Goal: Information Seeking & Learning: Learn about a topic

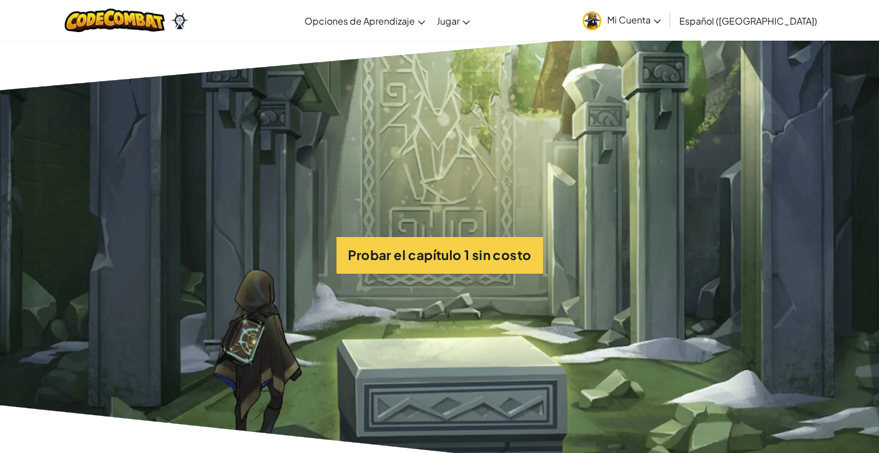
scroll to position [2634, 0]
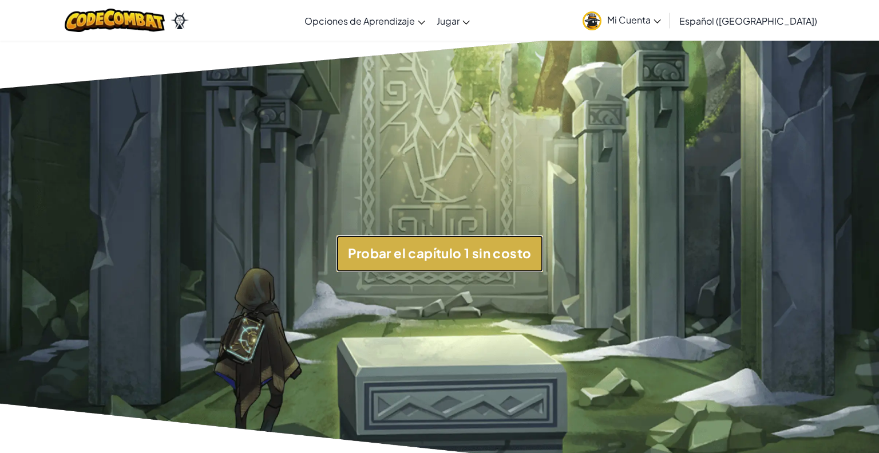
click at [448, 260] on button "Probar el capítulo 1 sin costo" at bounding box center [440, 253] width 207 height 37
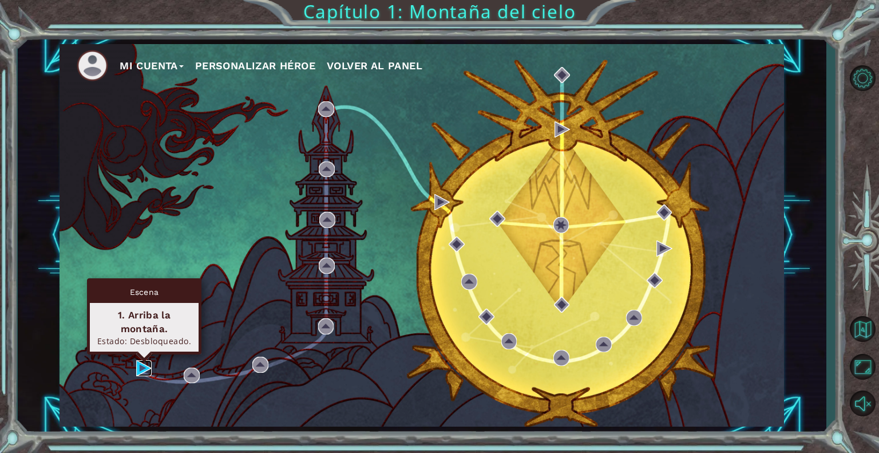
click at [145, 369] on img at bounding box center [144, 368] width 16 height 16
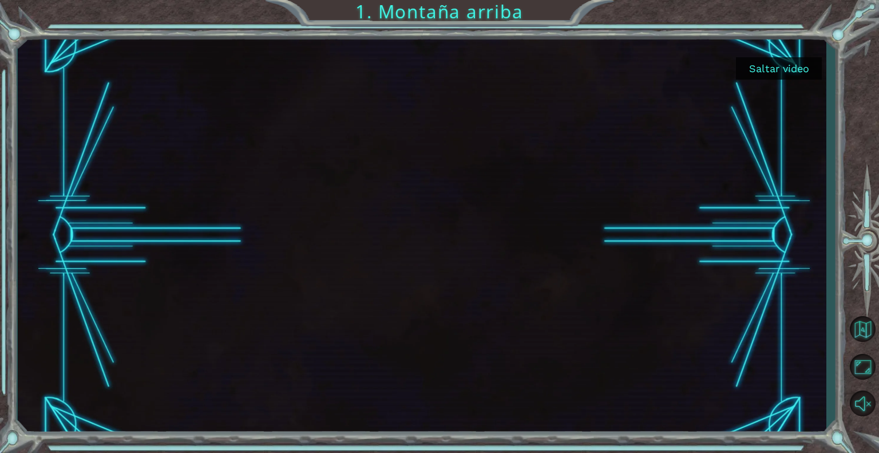
click at [792, 61] on button "Saltar video" at bounding box center [779, 68] width 86 height 22
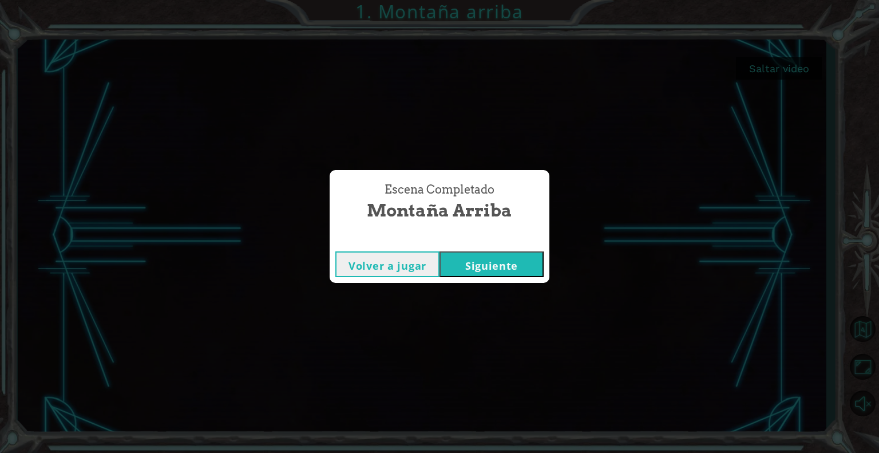
click at [520, 268] on button "Siguiente" at bounding box center [492, 264] width 104 height 26
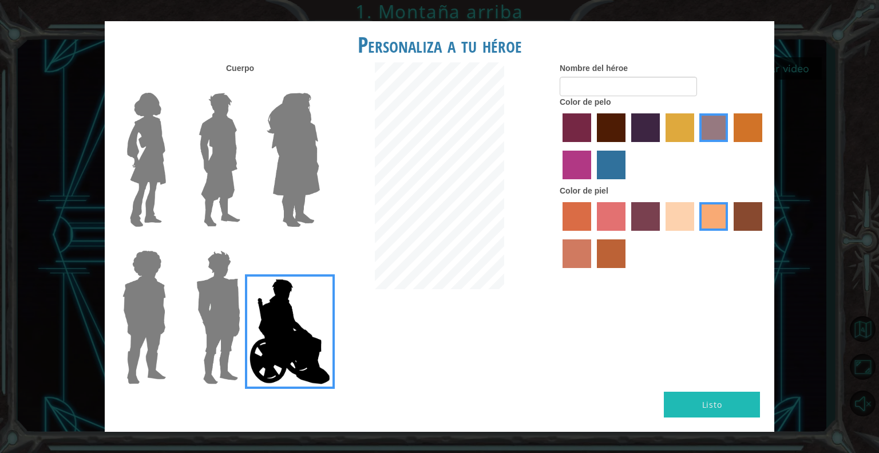
click at [237, 310] on img at bounding box center [218, 317] width 53 height 143
click at [245, 243] on input "Hero Garnet" at bounding box center [245, 243] width 0 height 0
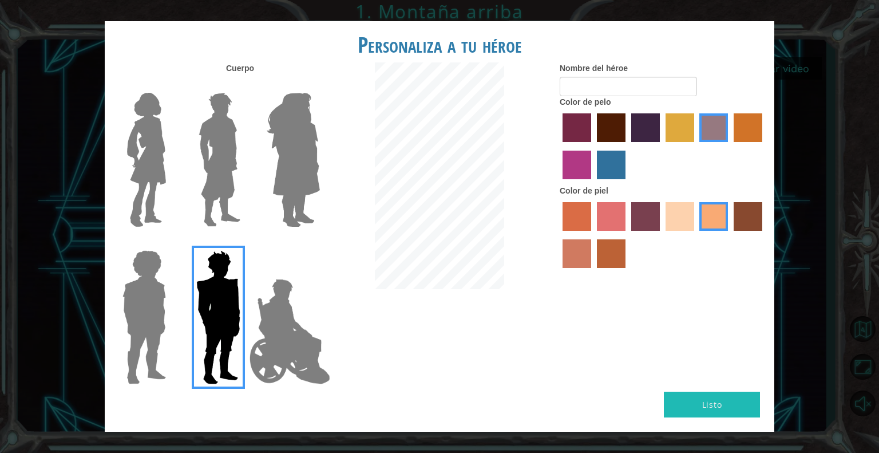
click at [621, 131] on label "maroon hair color" at bounding box center [611, 127] width 29 height 29
click at [593, 146] on input "maroon hair color" at bounding box center [593, 146] width 0 height 0
click at [667, 224] on label "sandy beach skin color" at bounding box center [680, 216] width 29 height 29
click at [662, 235] on input "sandy beach skin color" at bounding box center [662, 235] width 0 height 0
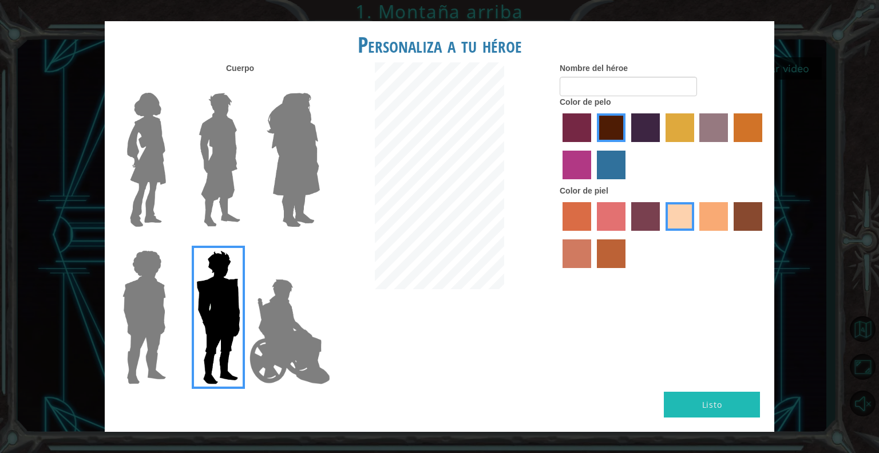
click at [200, 125] on img at bounding box center [219, 159] width 51 height 143
click at [245, 85] on input "Hero Lars" at bounding box center [245, 85] width 0 height 0
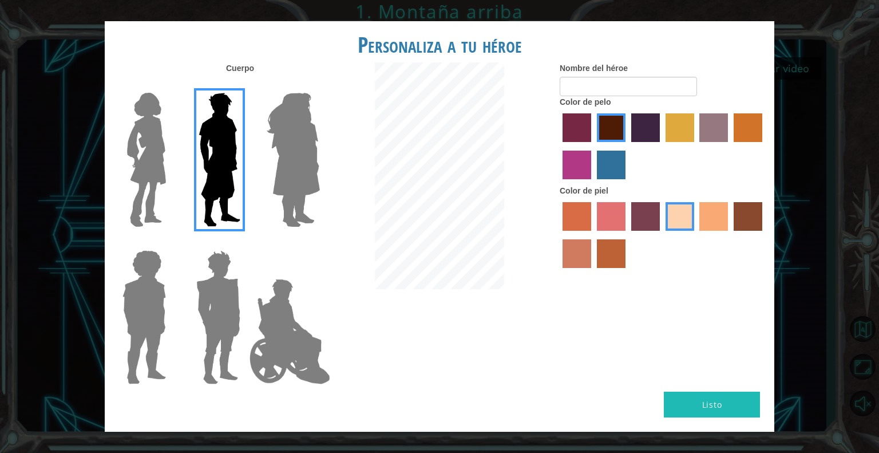
click at [746, 399] on button "Listo" at bounding box center [712, 404] width 96 height 26
click at [670, 144] on div at bounding box center [663, 147] width 206 height 74
click at [654, 80] on input "Nombre del héroe" at bounding box center [628, 86] width 137 height 19
type input "antenor"
click at [694, 410] on button "Listo" at bounding box center [712, 404] width 96 height 26
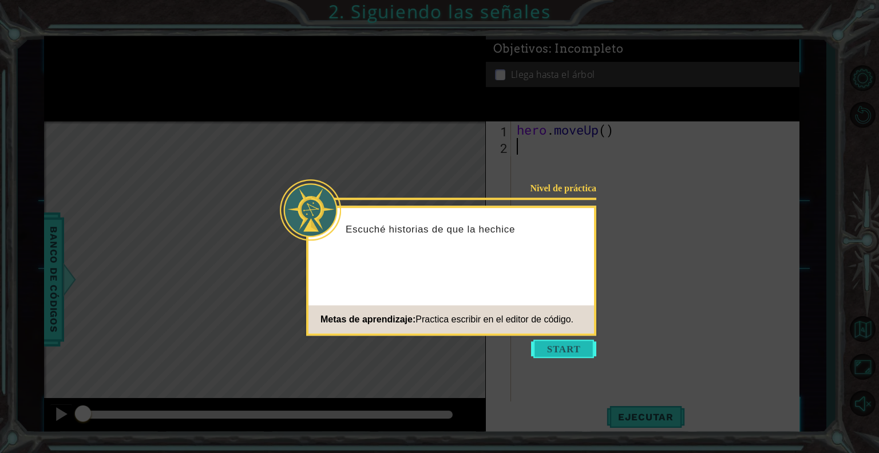
click at [583, 347] on button "Start" at bounding box center [563, 348] width 65 height 18
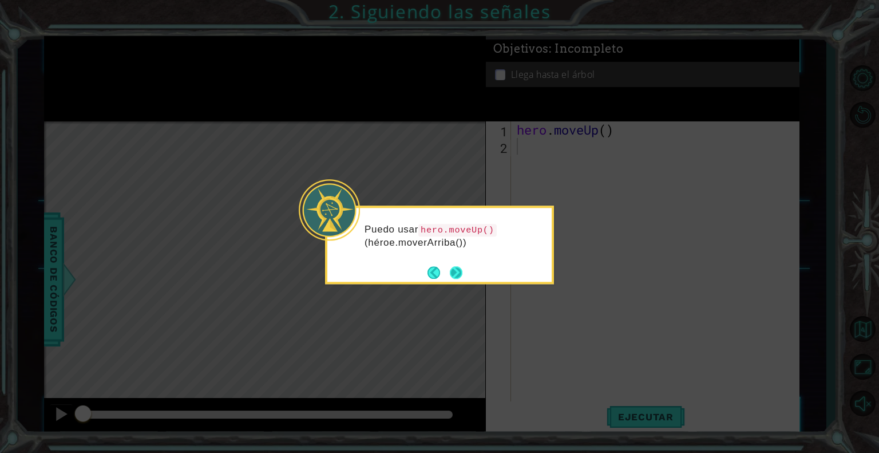
click at [462, 270] on button "Next" at bounding box center [456, 272] width 13 height 13
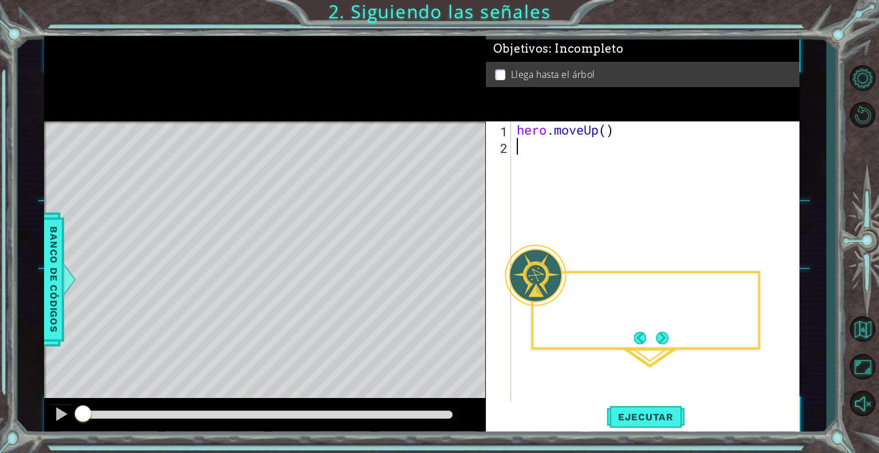
click at [465, 270] on div "Level Map" at bounding box center [308, 289] width 529 height 337
click at [660, 335] on button "Next" at bounding box center [662, 337] width 13 height 13
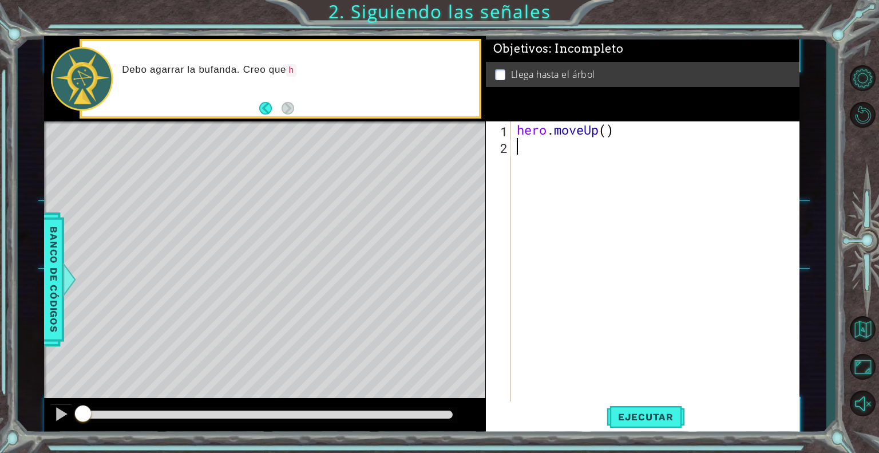
click at [532, 153] on div "hero . moveUp ( )" at bounding box center [659, 278] width 288 height 315
click at [268, 104] on button "Back" at bounding box center [270, 108] width 22 height 13
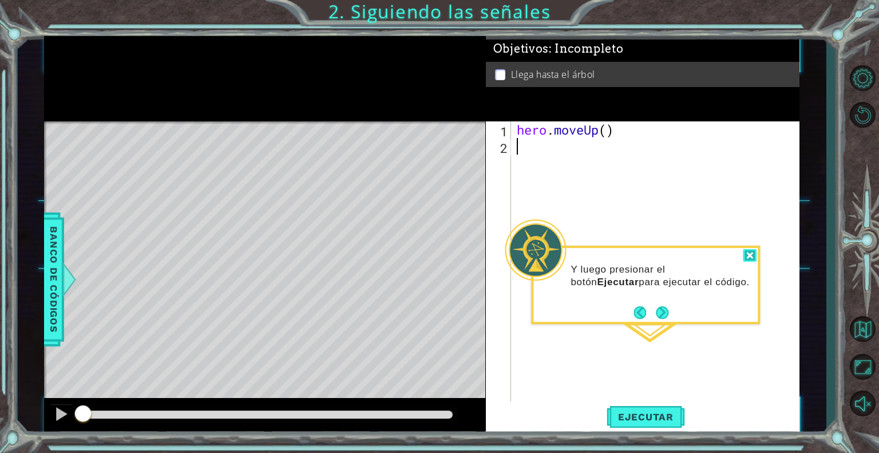
click at [750, 252] on div at bounding box center [750, 255] width 14 height 13
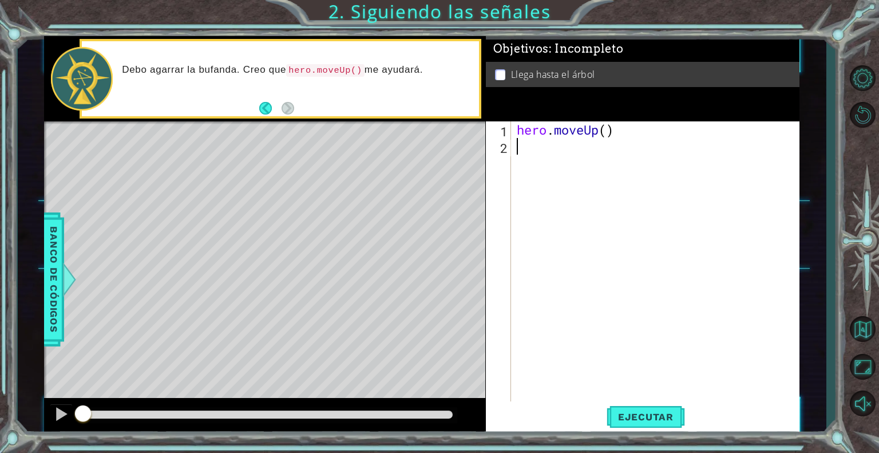
click at [545, 146] on div "hero . moveUp ( )" at bounding box center [659, 278] width 288 height 315
drag, startPoint x: 284, startPoint y: 328, endPoint x: 283, endPoint y: 311, distance: 17.2
click at [283, 311] on div "Level Map" at bounding box center [308, 289] width 529 height 337
drag, startPoint x: 84, startPoint y: 416, endPoint x: 75, endPoint y: 417, distance: 9.2
click at [861, 322] on button "Volver al mapa" at bounding box center [862, 328] width 33 height 33
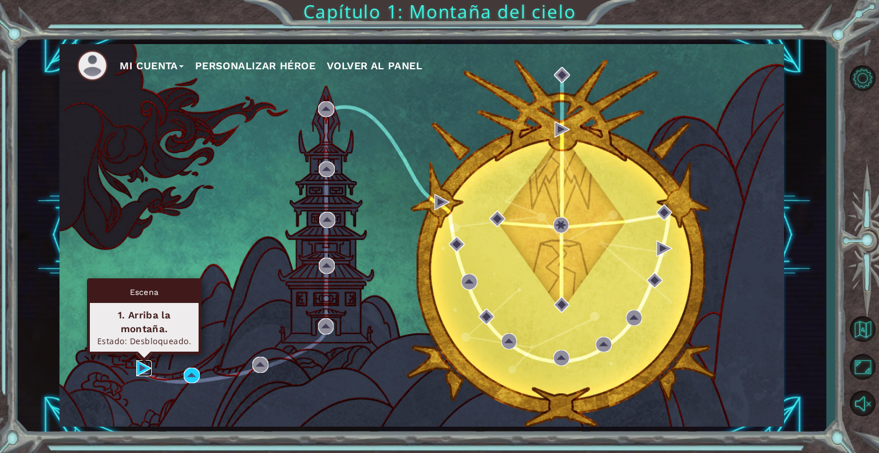
click at [140, 366] on img at bounding box center [144, 368] width 16 height 16
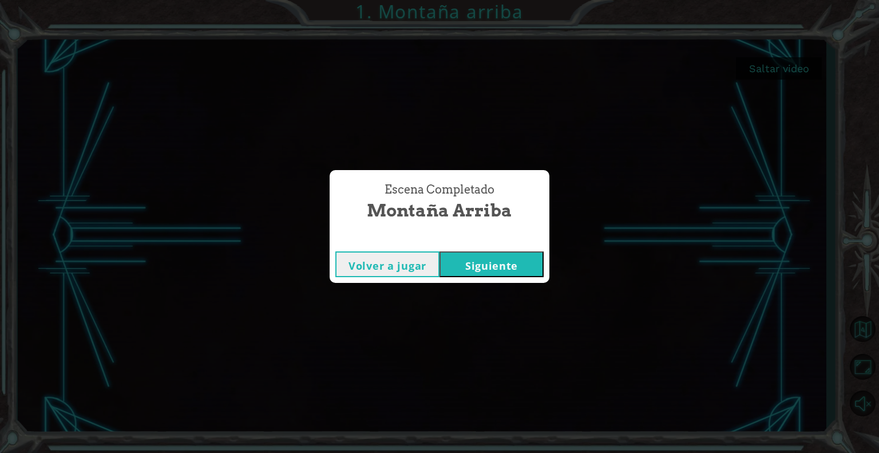
click at [517, 268] on button "Siguiente" at bounding box center [492, 264] width 104 height 26
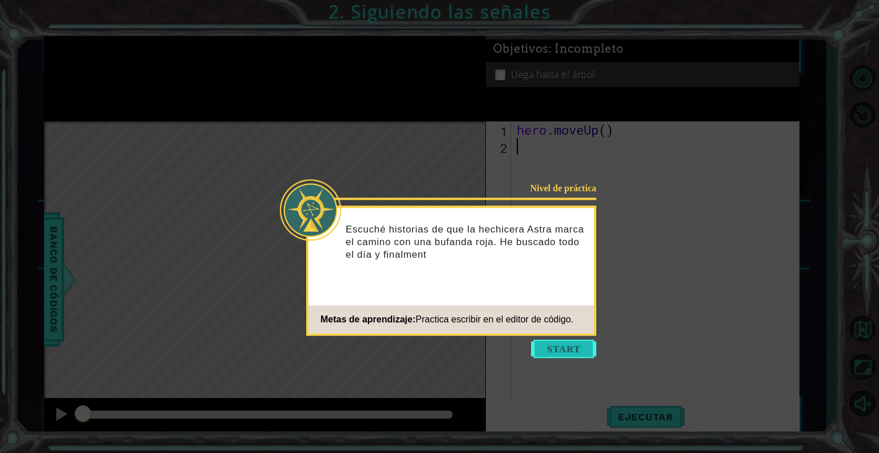
click at [548, 344] on button "Start" at bounding box center [563, 348] width 65 height 18
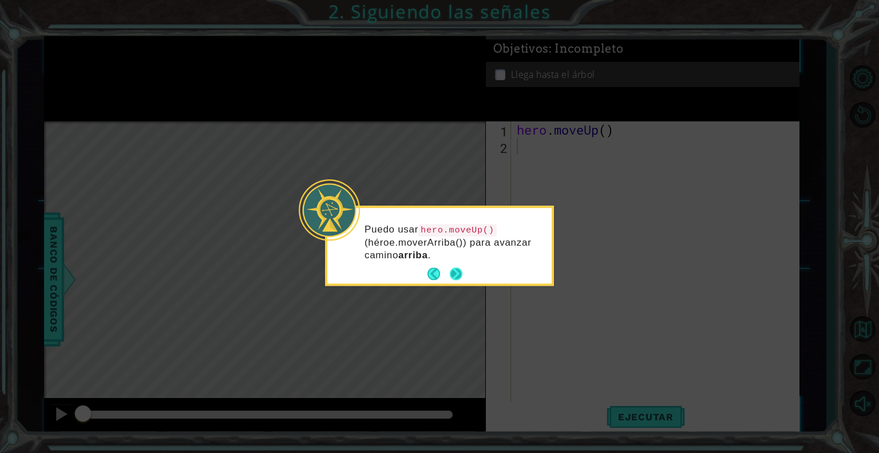
click at [458, 274] on button "Next" at bounding box center [456, 274] width 13 height 13
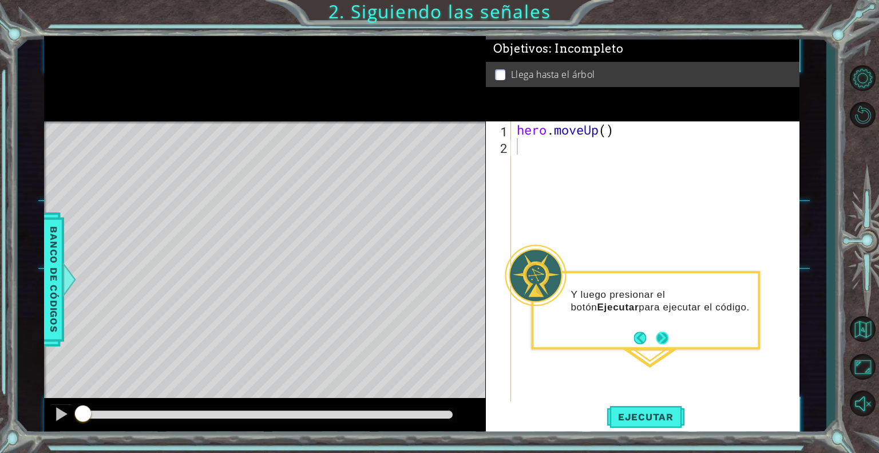
click at [658, 342] on button "Next" at bounding box center [662, 337] width 13 height 13
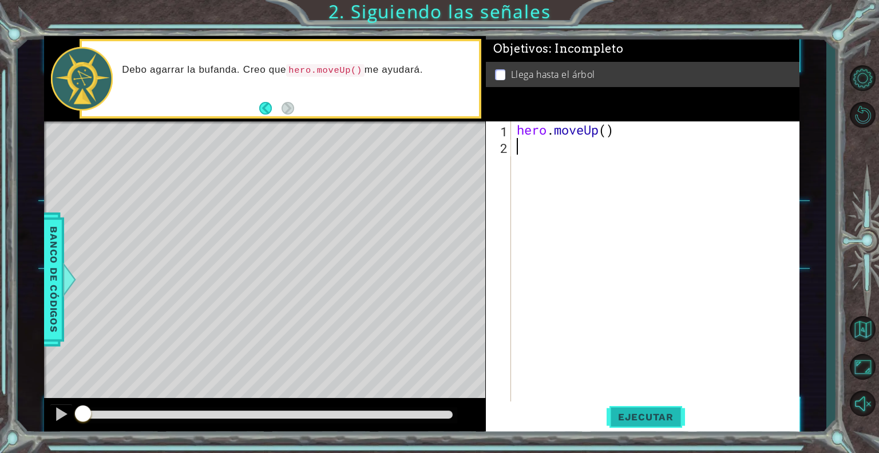
click at [644, 415] on span "Ejecutar" at bounding box center [646, 416] width 78 height 11
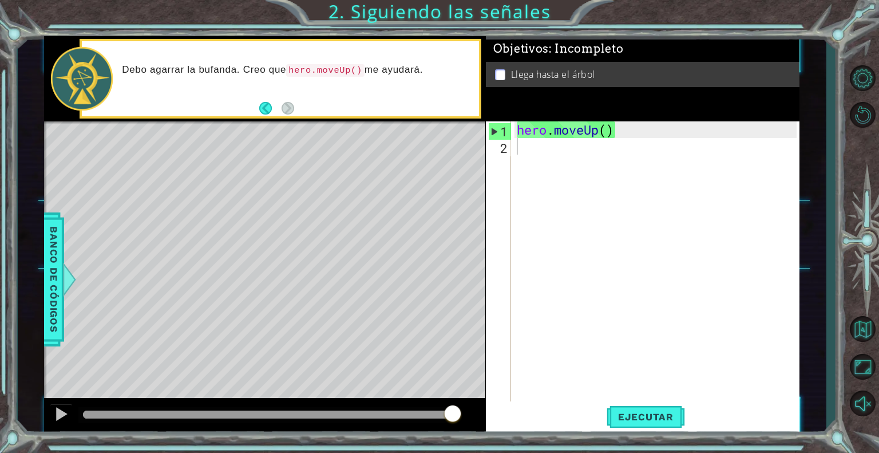
click at [540, 147] on div "hero . moveUp ( )" at bounding box center [659, 278] width 288 height 315
click at [539, 132] on div "hero . moveUp ( )" at bounding box center [659, 278] width 288 height 315
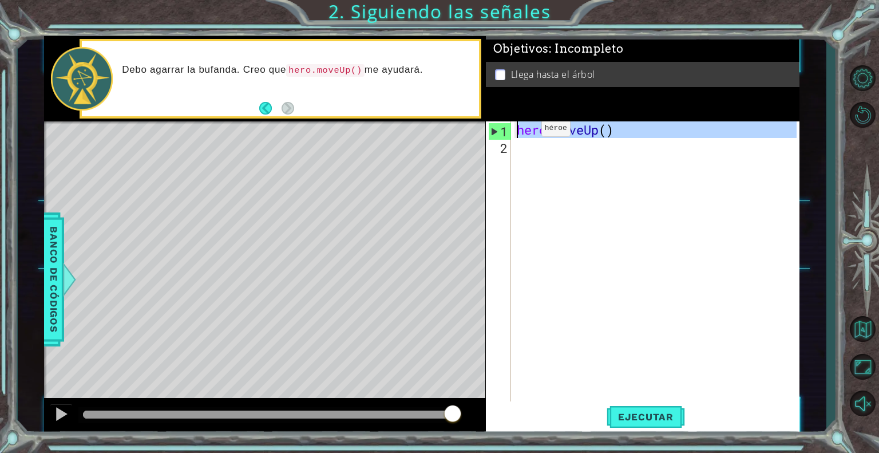
click at [510, 137] on div "1" at bounding box center [500, 131] width 22 height 17
type textarea "hero.moveUp()"
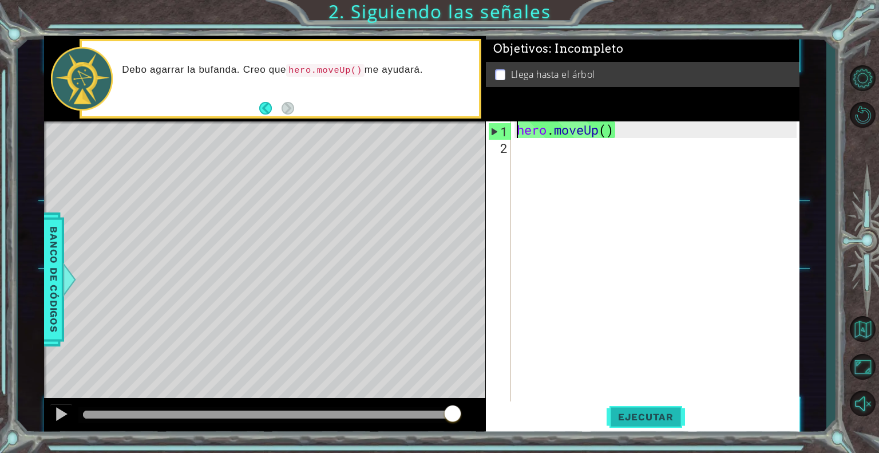
click at [621, 417] on span "Ejecutar" at bounding box center [646, 416] width 78 height 11
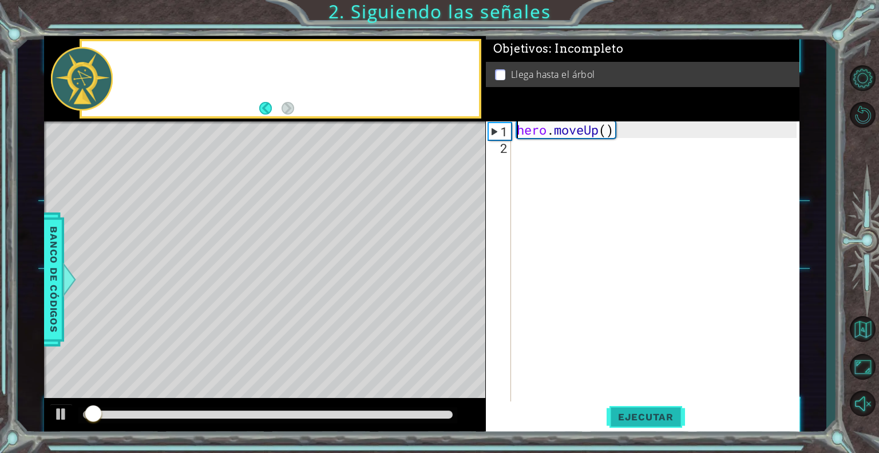
click at [621, 417] on span "Ejecutar" at bounding box center [646, 416] width 78 height 11
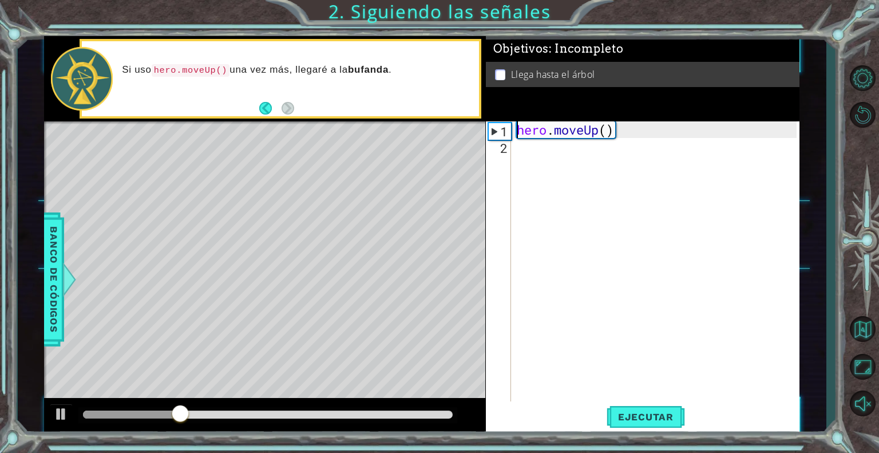
click at [520, 149] on div "hero . moveUp ( )" at bounding box center [659, 278] width 288 height 315
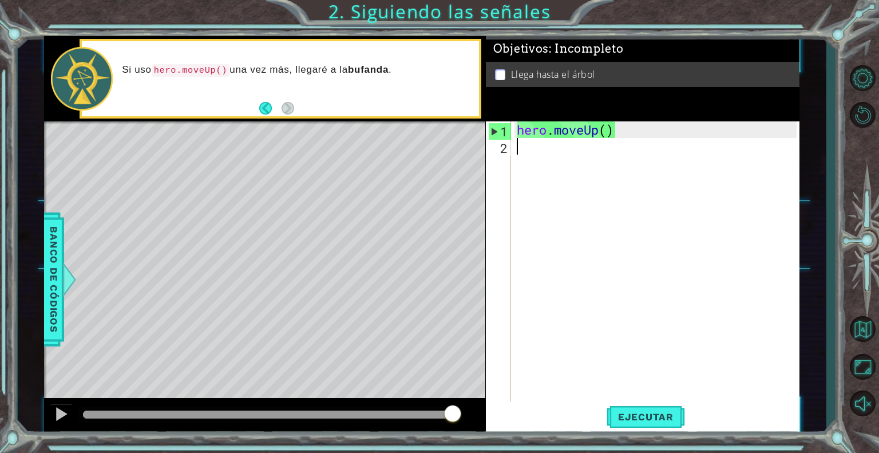
click at [520, 149] on div "hero . moveUp ( )" at bounding box center [659, 278] width 288 height 315
click at [268, 105] on button "Back" at bounding box center [270, 108] width 22 height 13
click at [572, 151] on div "hero . moveUp ( )" at bounding box center [659, 278] width 288 height 315
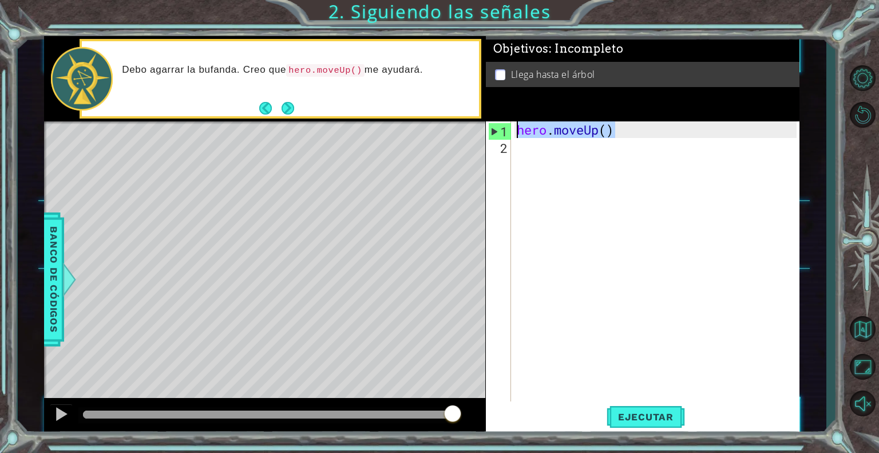
drag, startPoint x: 613, startPoint y: 131, endPoint x: 519, endPoint y: 141, distance: 94.9
click at [519, 141] on div "hero . moveUp ( )" at bounding box center [659, 278] width 288 height 315
type textarea "hero.moveUp()"
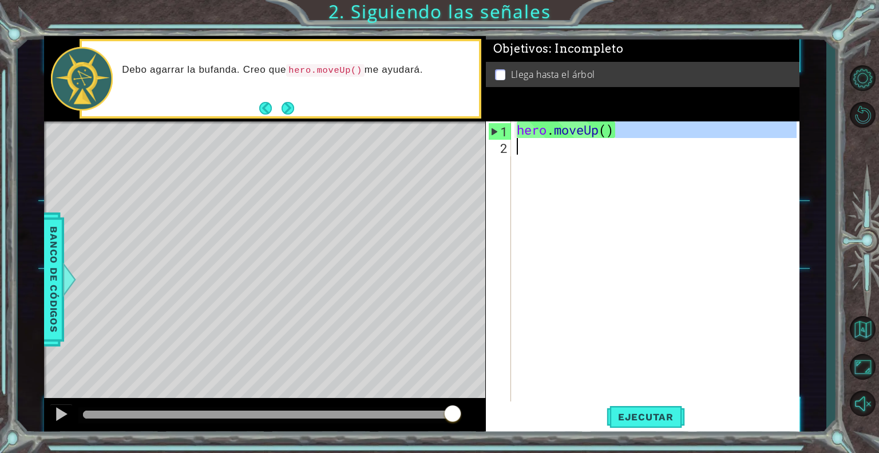
click at [523, 153] on div "hero . moveUp ( )" at bounding box center [656, 262] width 282 height 282
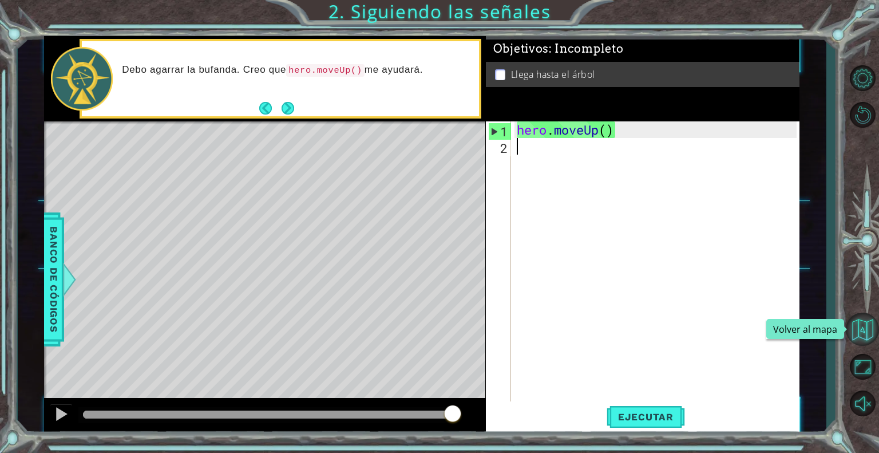
click at [870, 328] on button "Volver al mapa" at bounding box center [862, 328] width 33 height 33
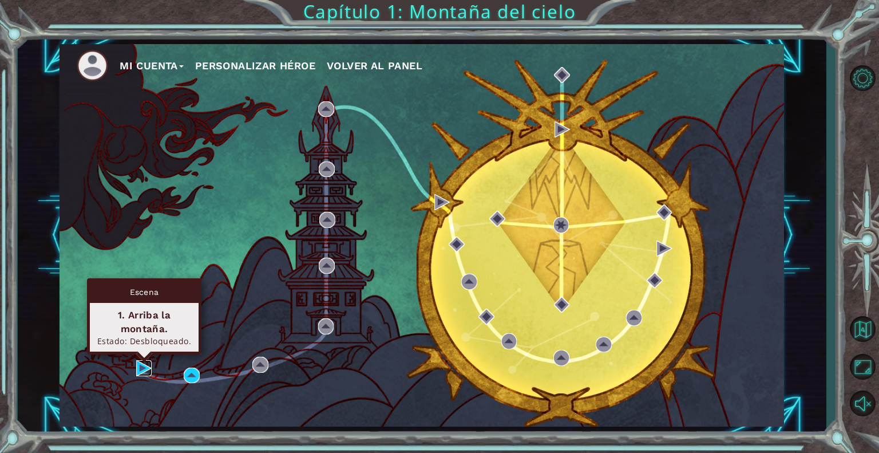
click at [144, 369] on img at bounding box center [144, 368] width 16 height 16
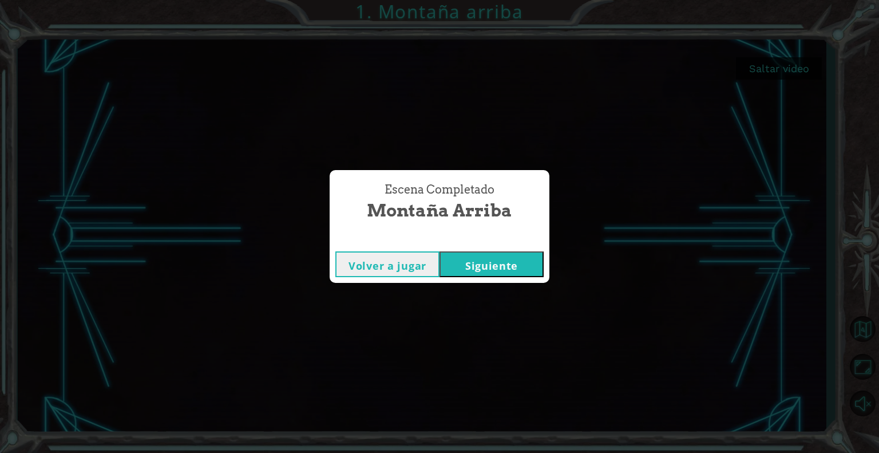
click at [513, 258] on button "Siguiente" at bounding box center [492, 264] width 104 height 26
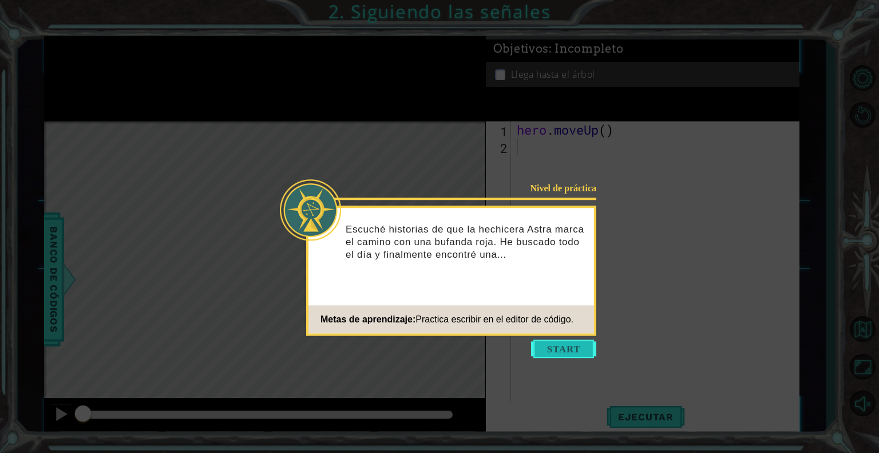
click at [564, 348] on button "Start" at bounding box center [563, 348] width 65 height 18
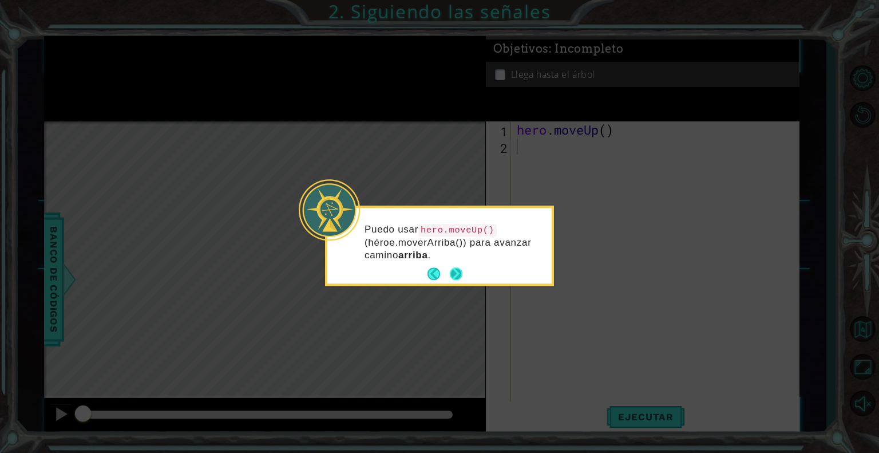
click at [462, 268] on button "Next" at bounding box center [456, 274] width 13 height 13
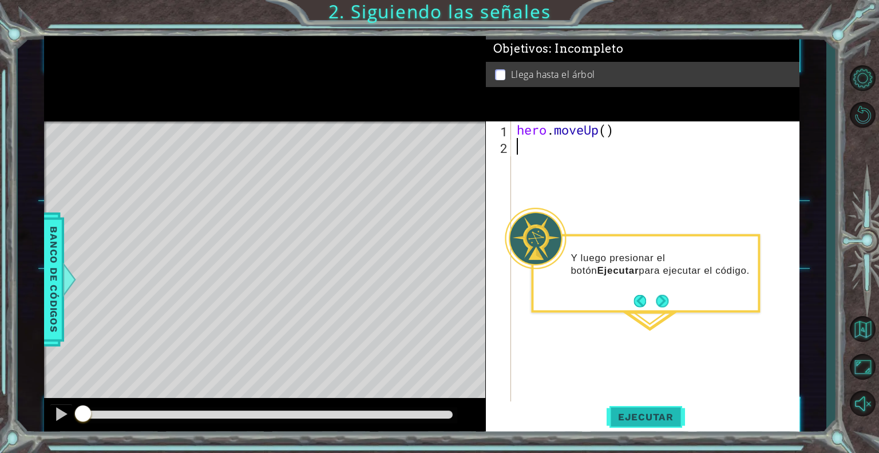
click at [675, 415] on span "Ejecutar" at bounding box center [646, 416] width 78 height 11
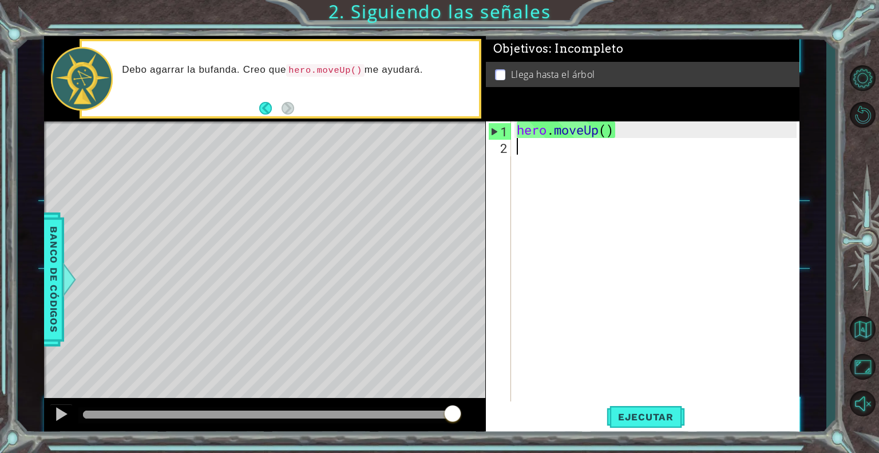
click at [551, 155] on div "hero . moveUp ( )" at bounding box center [659, 278] width 288 height 315
drag, startPoint x: 618, startPoint y: 129, endPoint x: 516, endPoint y: 130, distance: 101.3
click at [516, 130] on div "hero . moveUp ( )" at bounding box center [659, 278] width 288 height 315
type textarea "hero.moveUp()"
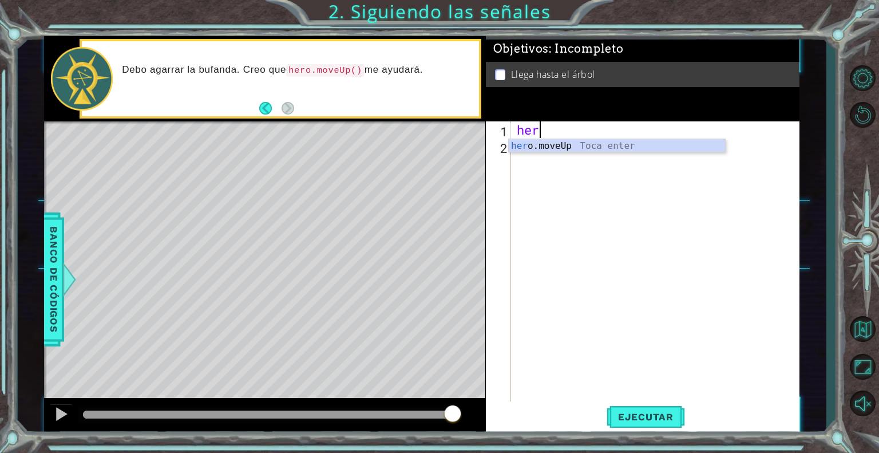
type textarea "hero"
click at [573, 146] on div "hero .moveUp Toca enter" at bounding box center [617, 159] width 216 height 41
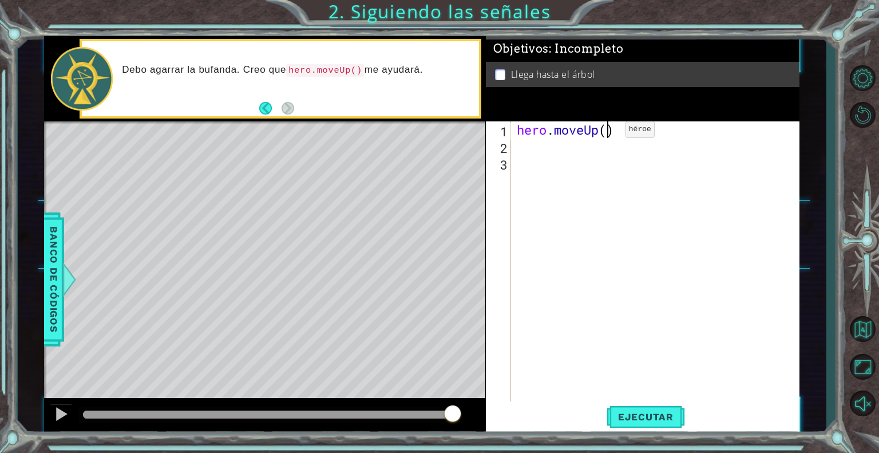
click at [608, 132] on div "hero . moveUp ( )" at bounding box center [659, 278] width 288 height 315
type textarea "hero.moveUp(2)"
click at [636, 411] on span "Ejecutar" at bounding box center [646, 416] width 78 height 11
